Goal: Task Accomplishment & Management: Manage account settings

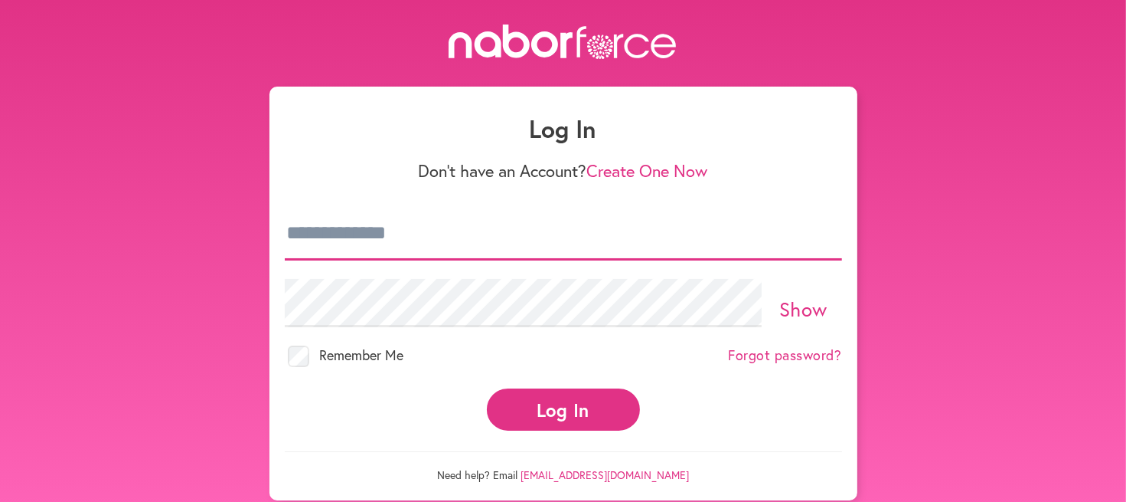
type input "**********"
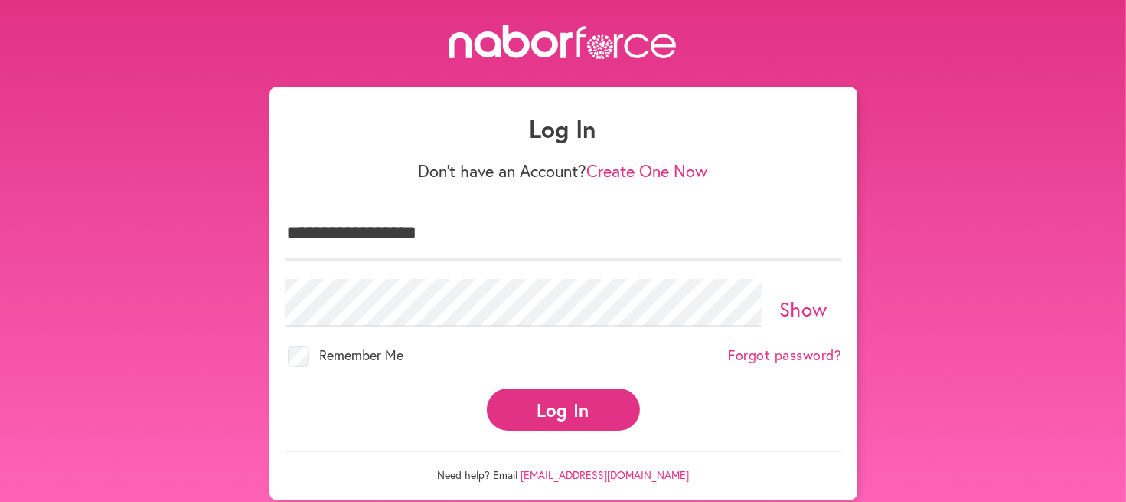
drag, startPoint x: 567, startPoint y: 404, endPoint x: 558, endPoint y: 398, distance: 10.0
click at [564, 403] on button "Log In" at bounding box center [563, 409] width 153 height 42
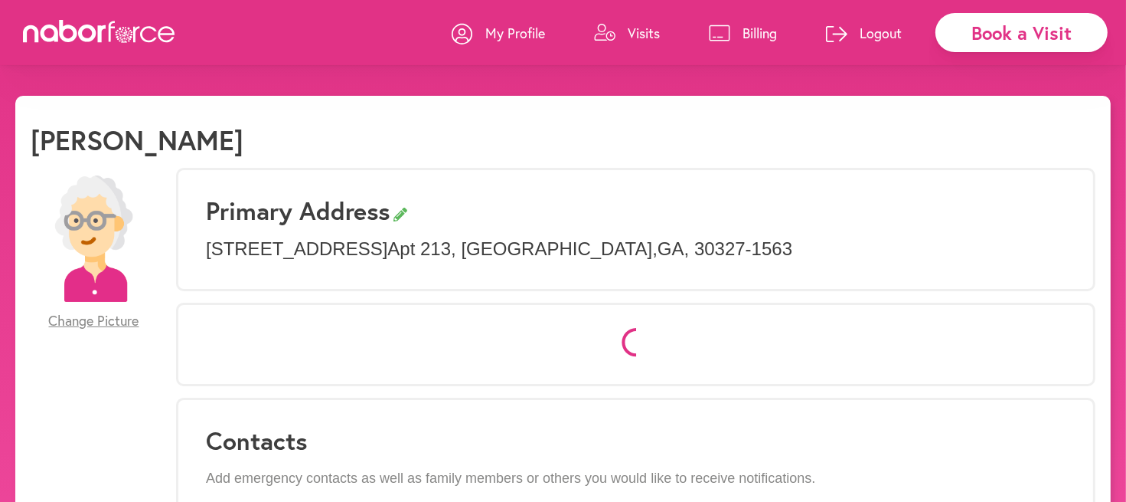
select select "*"
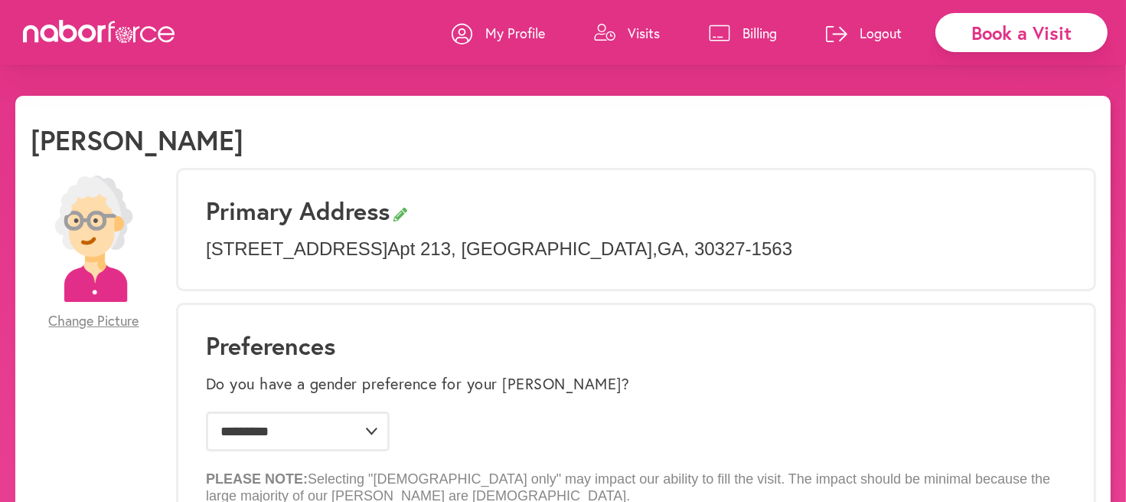
click at [628, 30] on p "Visits" at bounding box center [644, 33] width 32 height 18
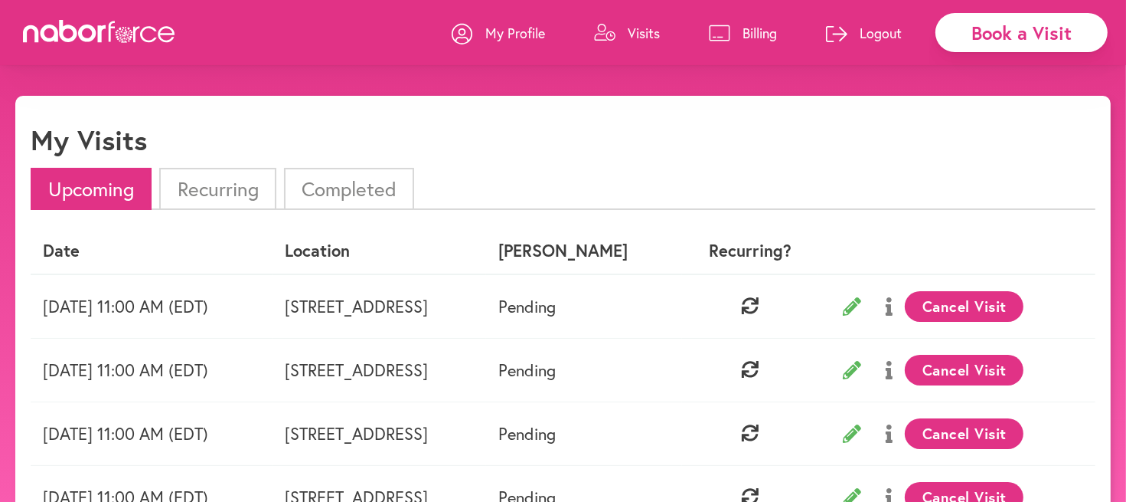
click at [879, 31] on p "Logout" at bounding box center [881, 33] width 42 height 18
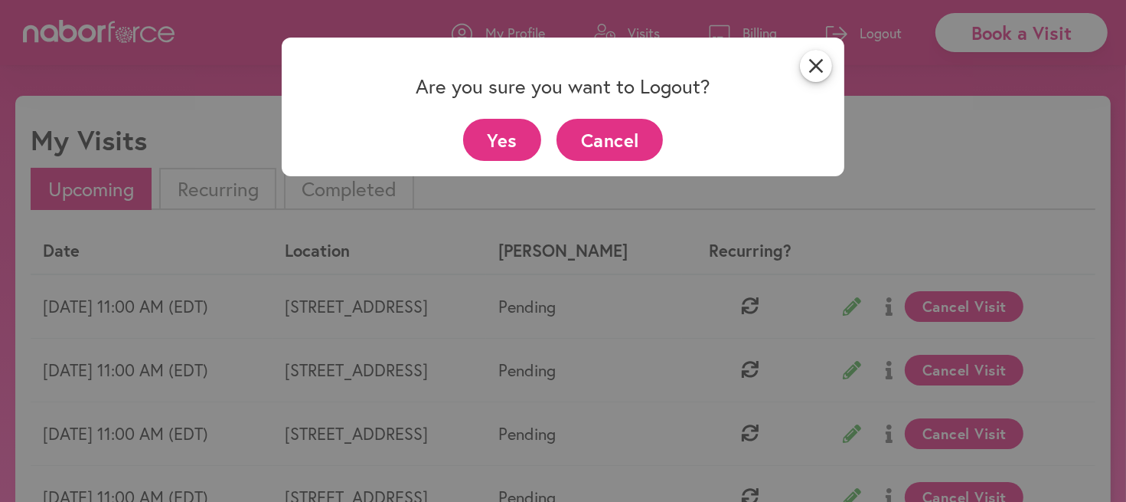
click at [511, 137] on button "Yes" at bounding box center [502, 140] width 79 height 42
